Goal: Find specific page/section: Find specific page/section

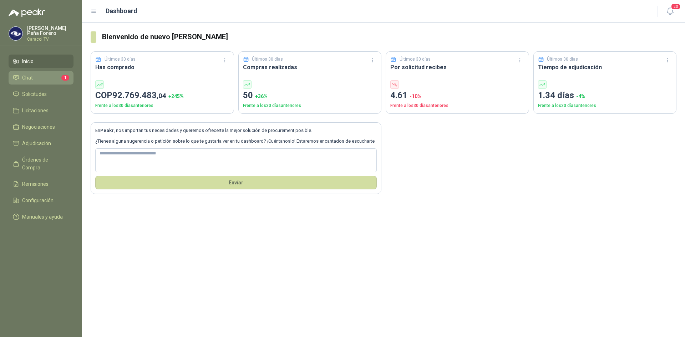
click at [44, 80] on li "Chat 1" at bounding box center [41, 78] width 56 height 8
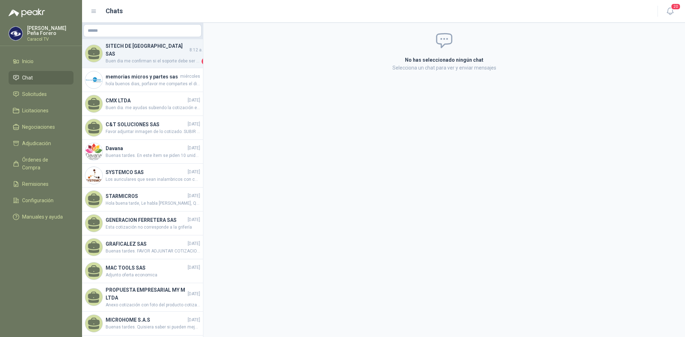
click at [156, 49] on h4 "SITECH DE [GEOGRAPHIC_DATA] SAS" at bounding box center [147, 50] width 82 height 16
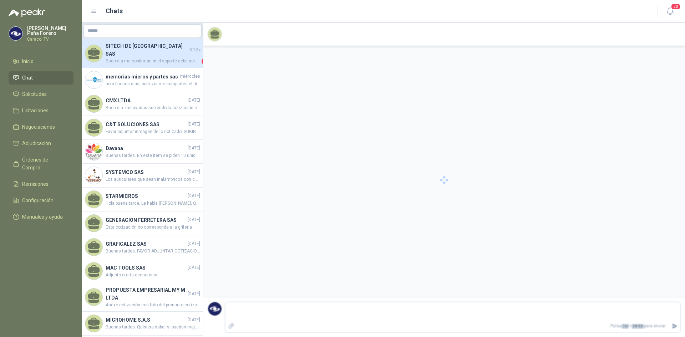
scroll to position [203, 0]
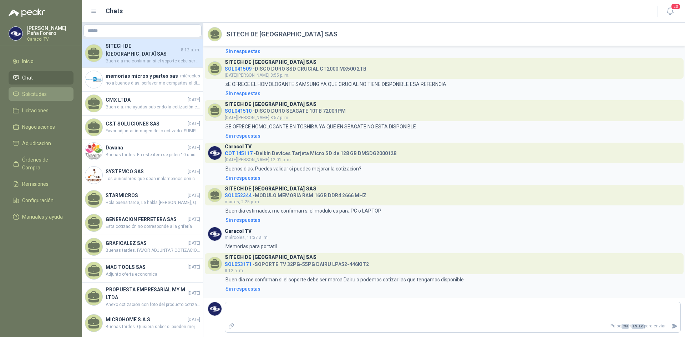
click at [32, 97] on span "Solicitudes" at bounding box center [34, 94] width 25 height 8
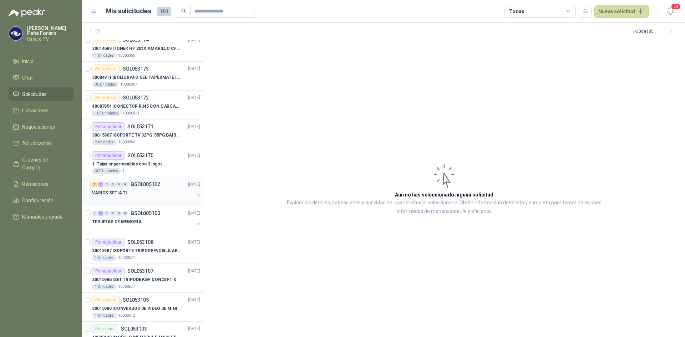
scroll to position [71, 0]
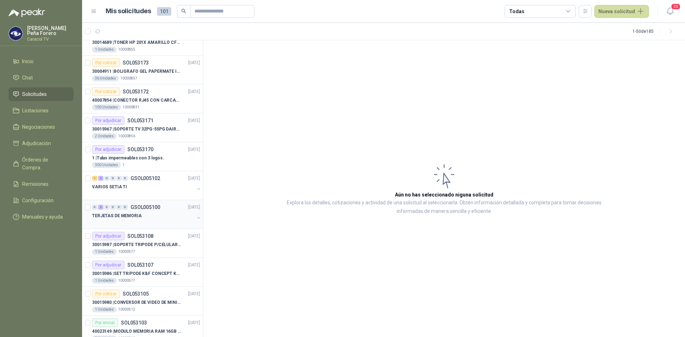
click at [136, 217] on p "TERJETAS DE MEMORIA" at bounding box center [117, 216] width 50 height 7
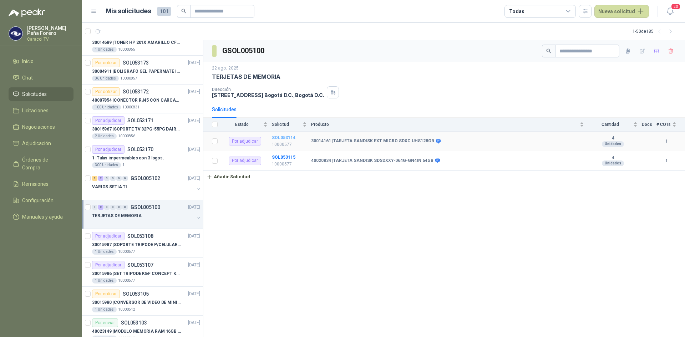
click at [289, 136] on b "SOL053114" at bounding box center [284, 137] width 24 height 5
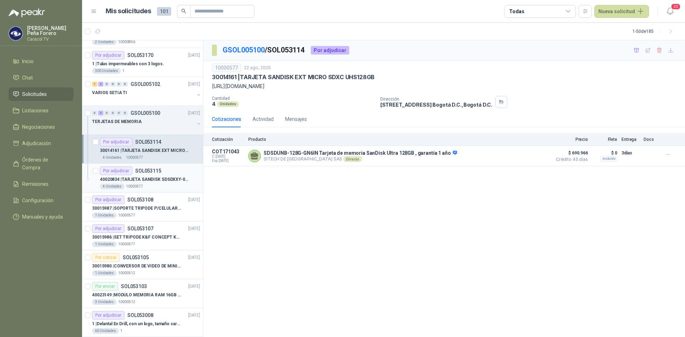
scroll to position [178, 0]
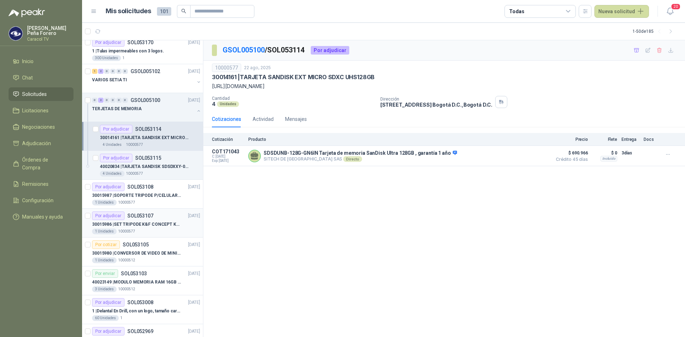
click at [132, 224] on p "30015986 | SET TRIPODE K&F CONCEPT KT391" at bounding box center [136, 224] width 89 height 7
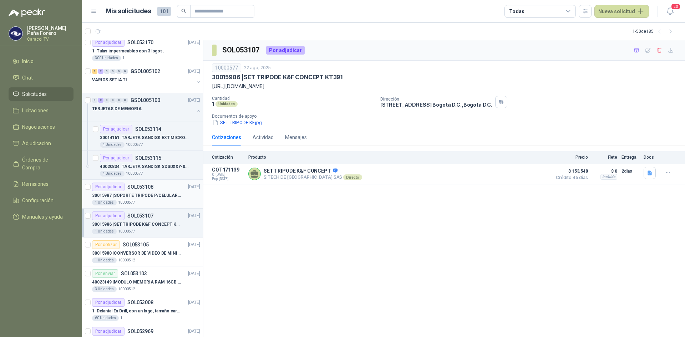
click at [124, 194] on p "30015987 | SOPORTE TRIPODE P/CELULAR GENERICO" at bounding box center [136, 195] width 89 height 7
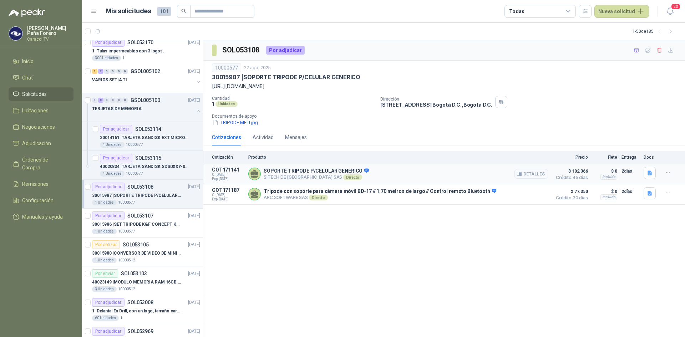
click at [535, 177] on button "Detalles" at bounding box center [531, 174] width 34 height 10
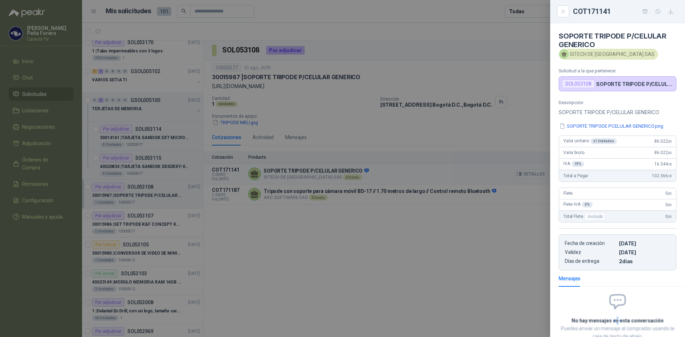
scroll to position [48, 0]
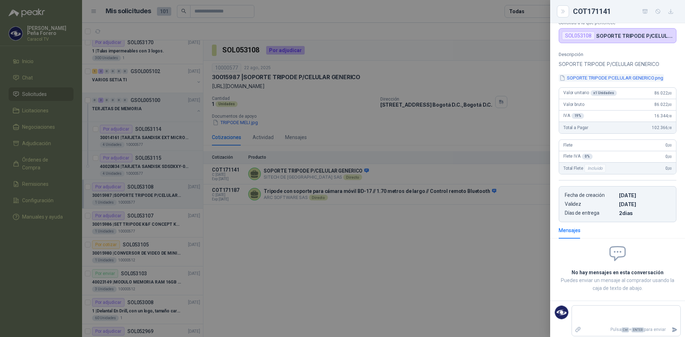
click at [639, 80] on button "SOPORTE TRIPODE PCELULAR GENERICO.png" at bounding box center [611, 77] width 105 height 7
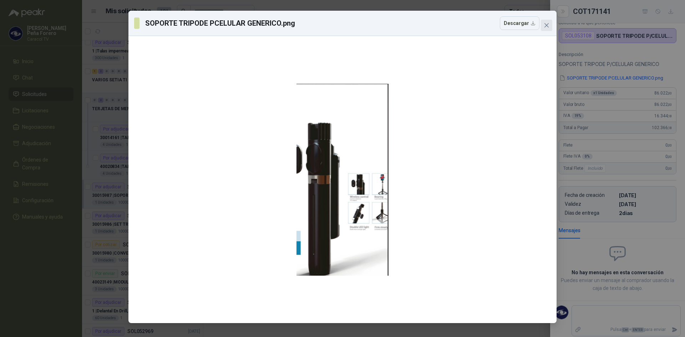
click at [546, 24] on icon "close" at bounding box center [547, 25] width 6 height 6
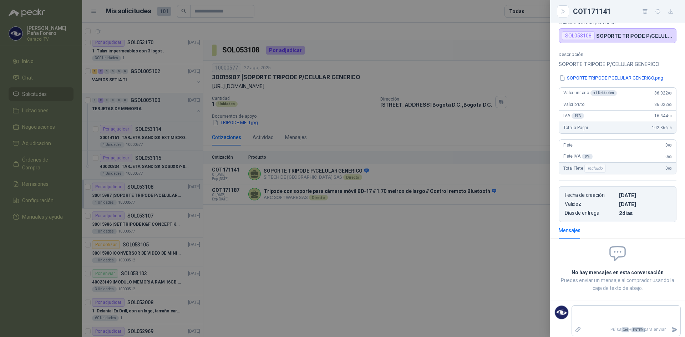
click at [405, 264] on div at bounding box center [342, 168] width 685 height 337
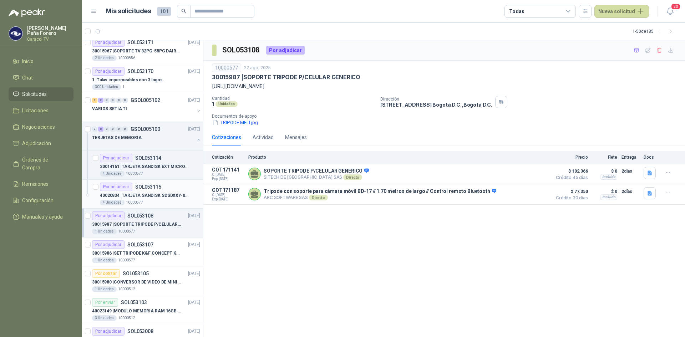
scroll to position [143, 0]
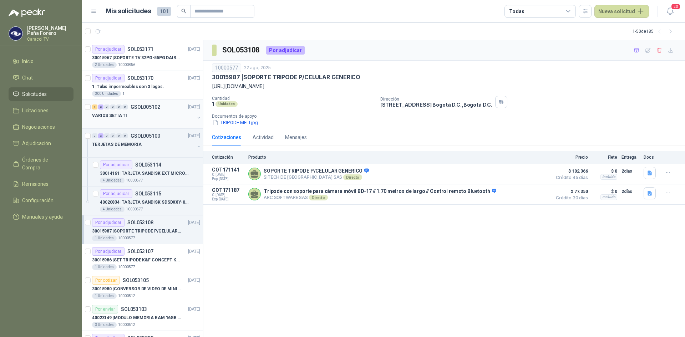
click at [122, 114] on p "VARIOS SETIA TI" at bounding box center [109, 115] width 35 height 7
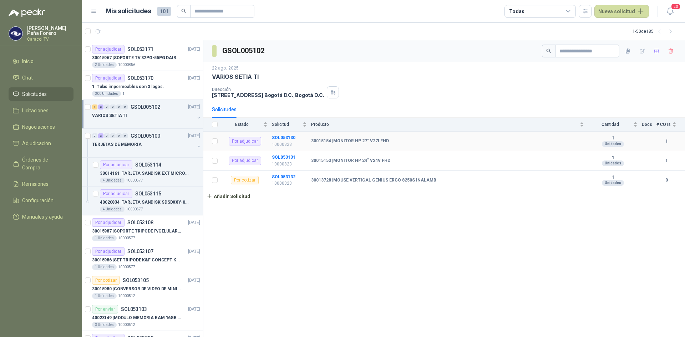
click at [344, 141] on b "30015154 | MONITOR HP 27" V27I FHD" at bounding box center [350, 141] width 78 height 6
click at [281, 138] on b "SOL053130" at bounding box center [284, 137] width 24 height 5
